Goal: Information Seeking & Learning: Find specific page/section

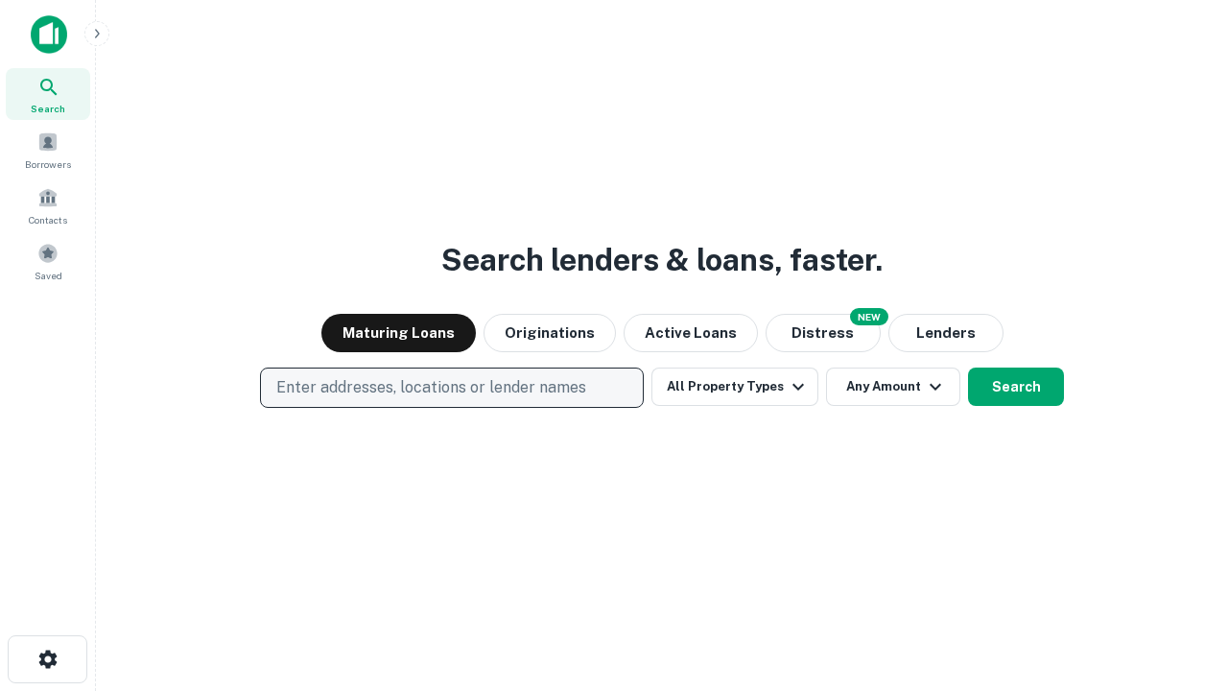
click at [451, 388] on p "Enter addresses, locations or lender names" at bounding box center [431, 387] width 310 height 23
type input "**********"
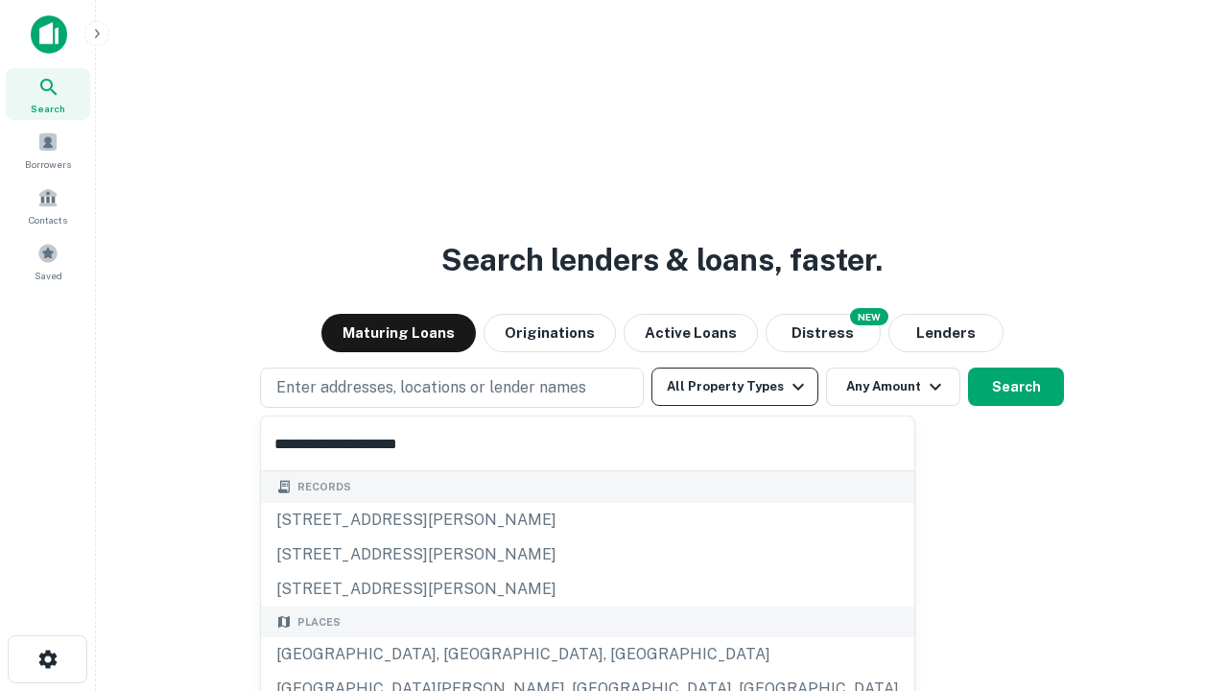
click at [459, 654] on div "[GEOGRAPHIC_DATA], [GEOGRAPHIC_DATA], [GEOGRAPHIC_DATA]" at bounding box center [587, 654] width 653 height 35
click at [735, 387] on button "All Property Types" at bounding box center [734, 386] width 167 height 38
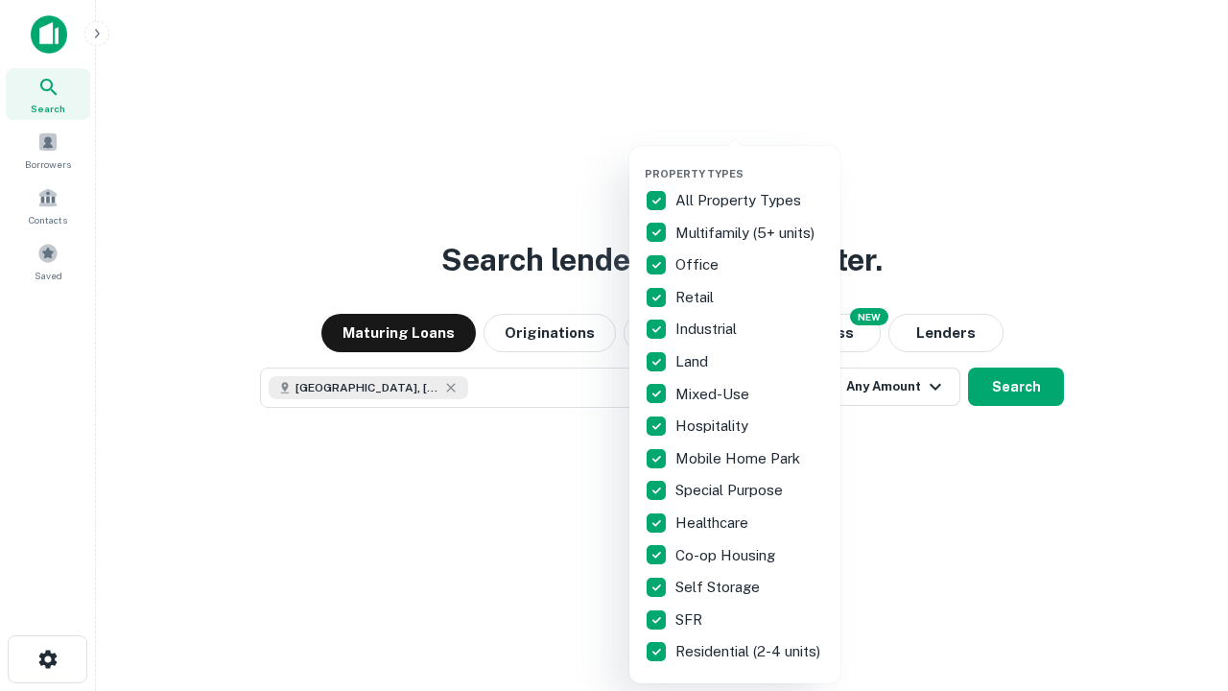
click at [750, 161] on button "button" at bounding box center [750, 161] width 211 height 1
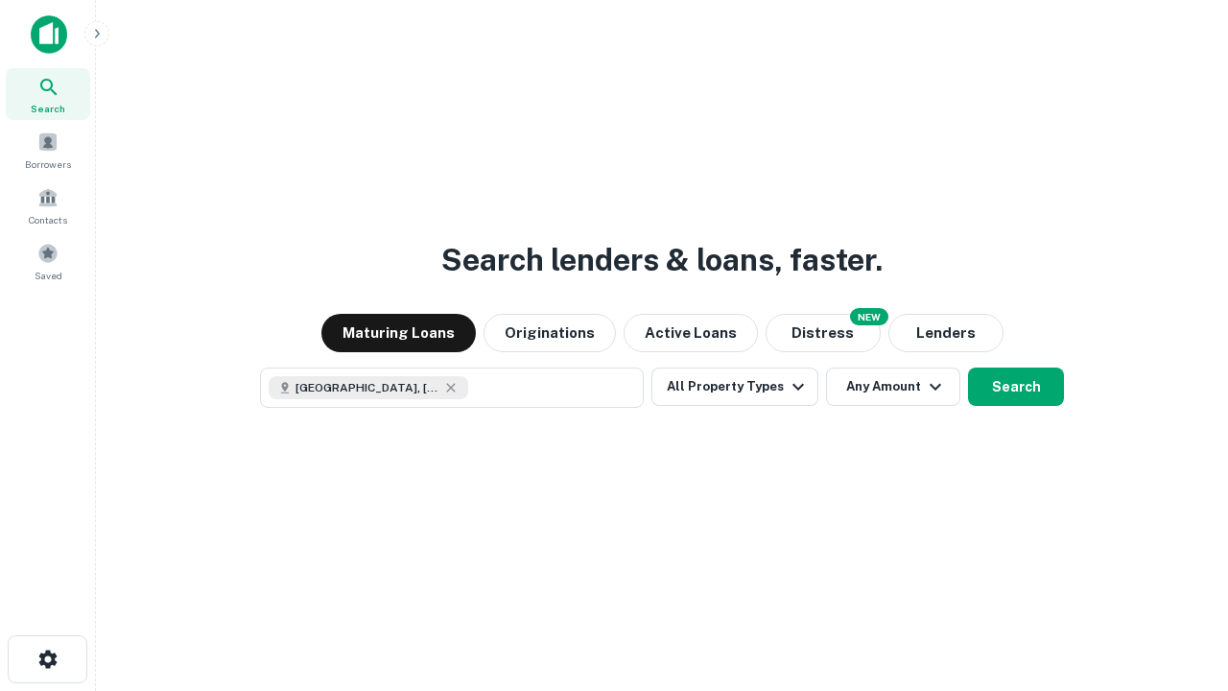
scroll to position [31, 0]
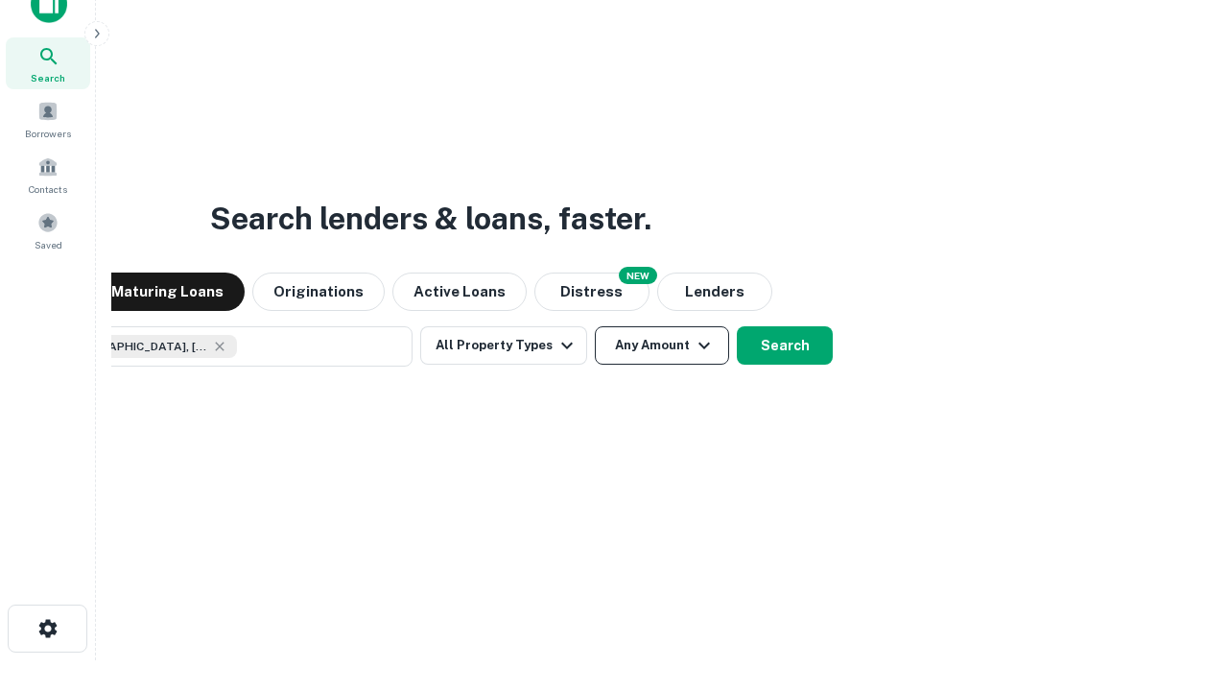
click at [595, 326] on button "Any Amount" at bounding box center [662, 345] width 134 height 38
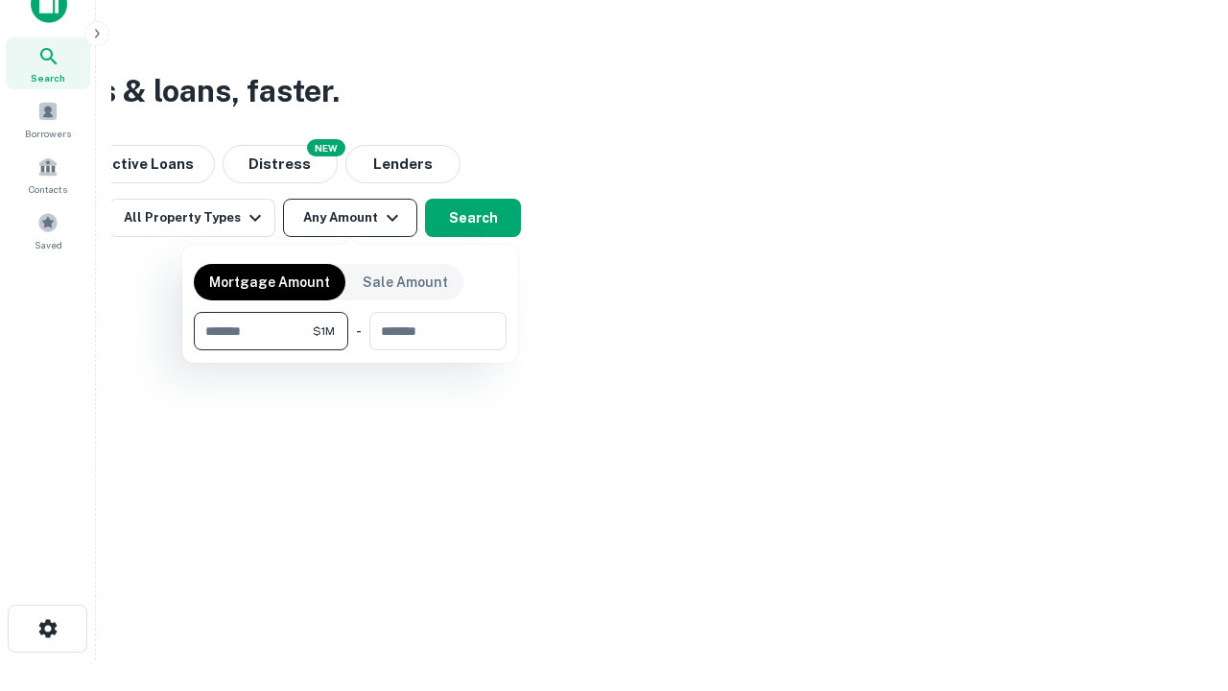
type input "*******"
click at [350, 350] on button "button" at bounding box center [350, 350] width 313 height 1
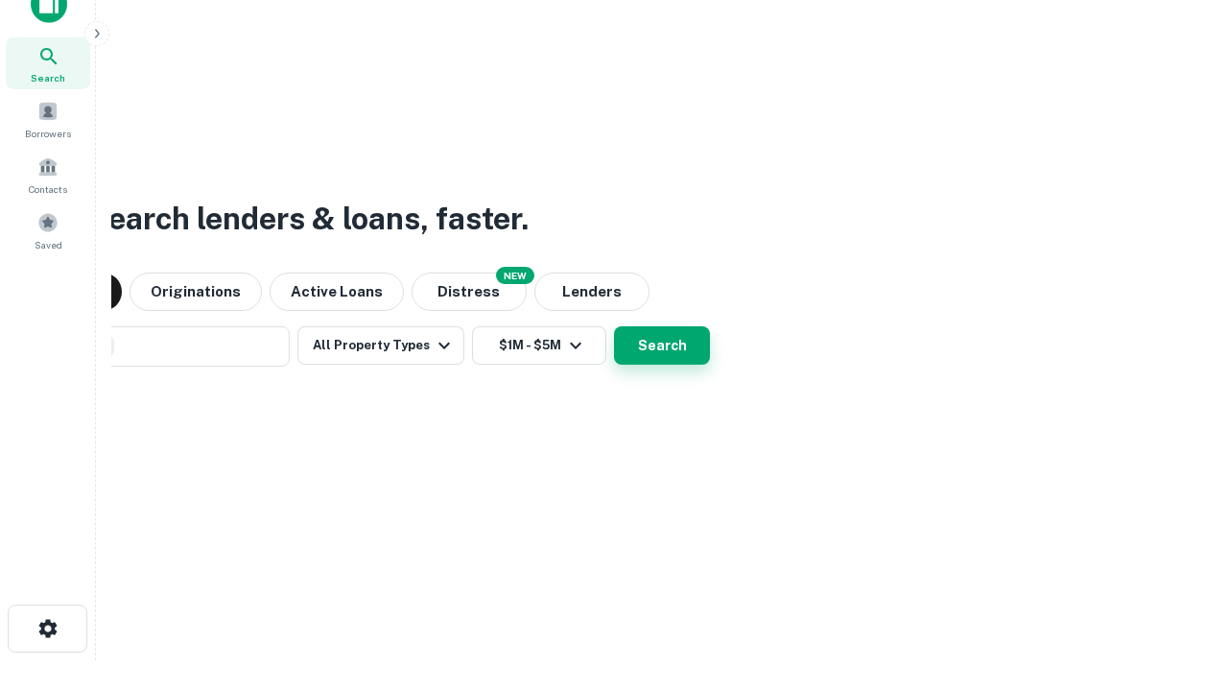
click at [614, 326] on button "Search" at bounding box center [662, 345] width 96 height 38
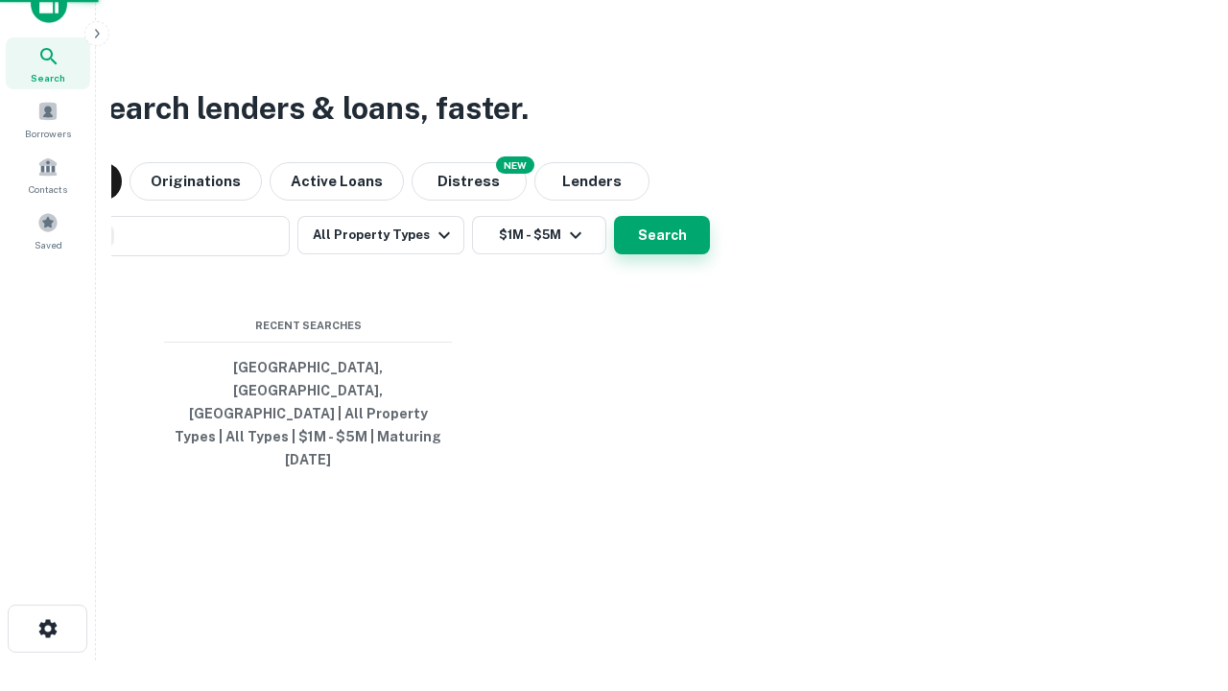
scroll to position [51, 543]
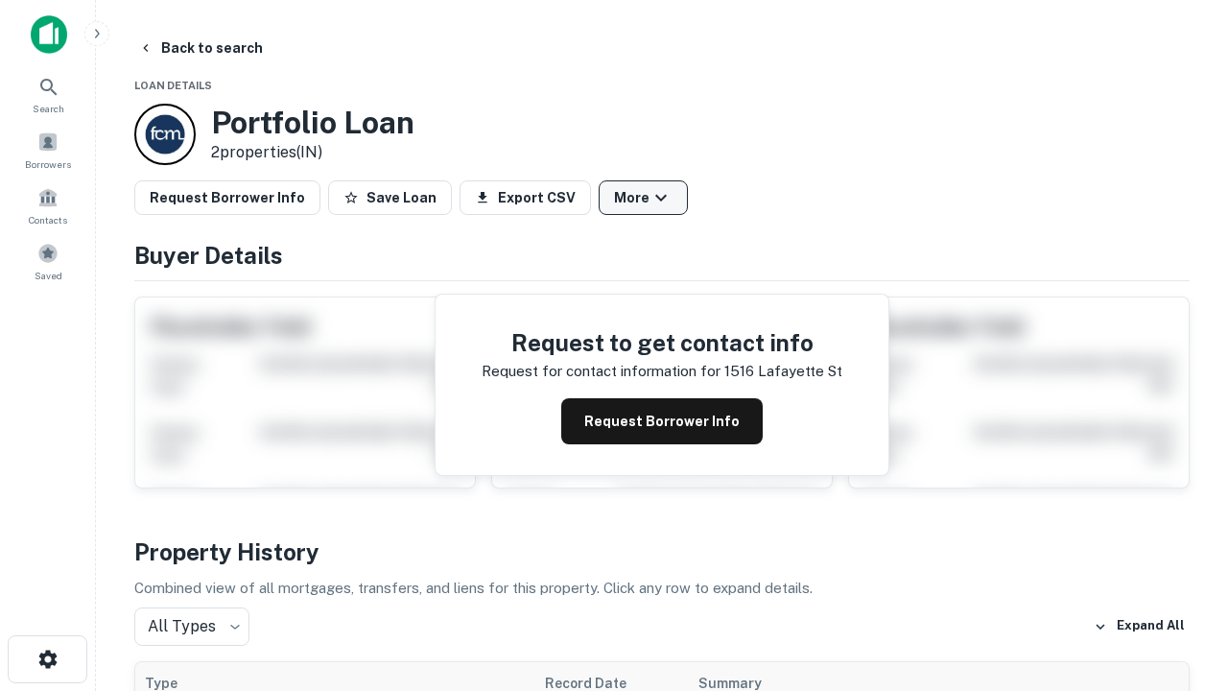
click at [643, 198] on button "More" at bounding box center [643, 197] width 89 height 35
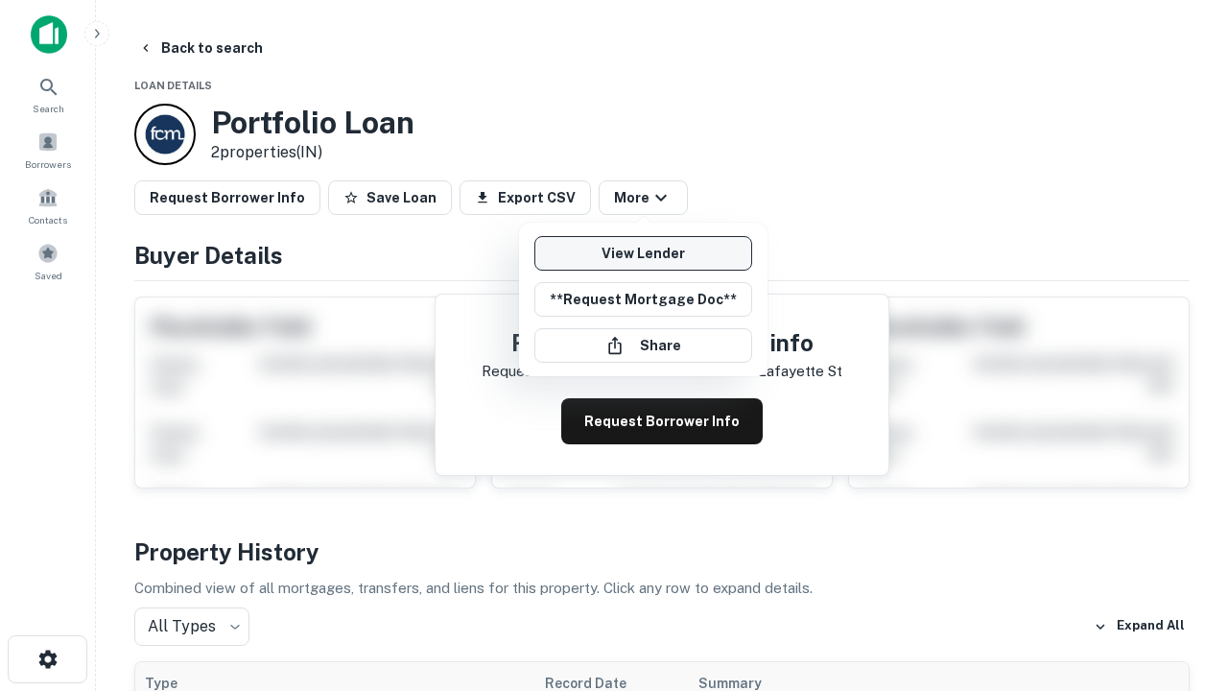
click at [643, 253] on link "View Lender" at bounding box center [643, 253] width 218 height 35
